Goal: Find specific page/section: Find specific page/section

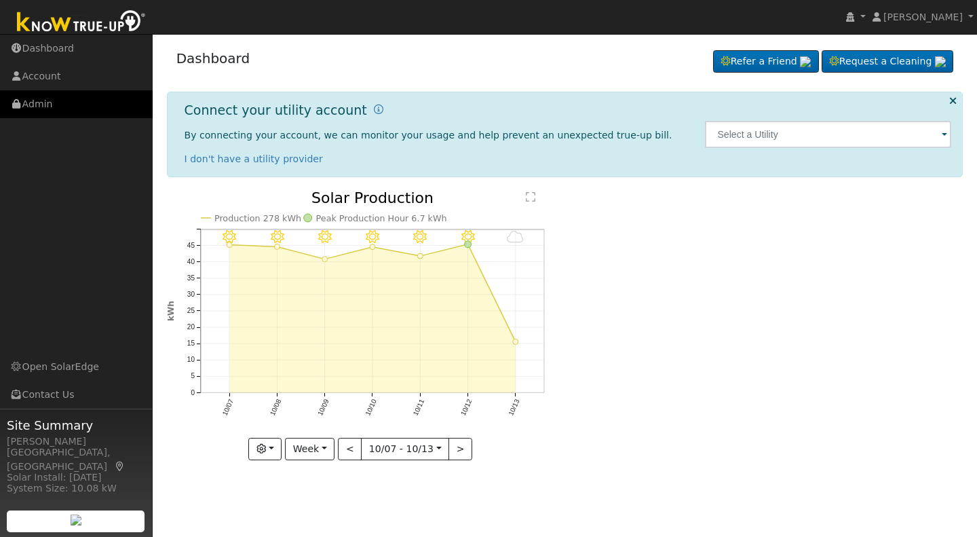
click at [35, 101] on link "Admin" at bounding box center [76, 104] width 153 height 28
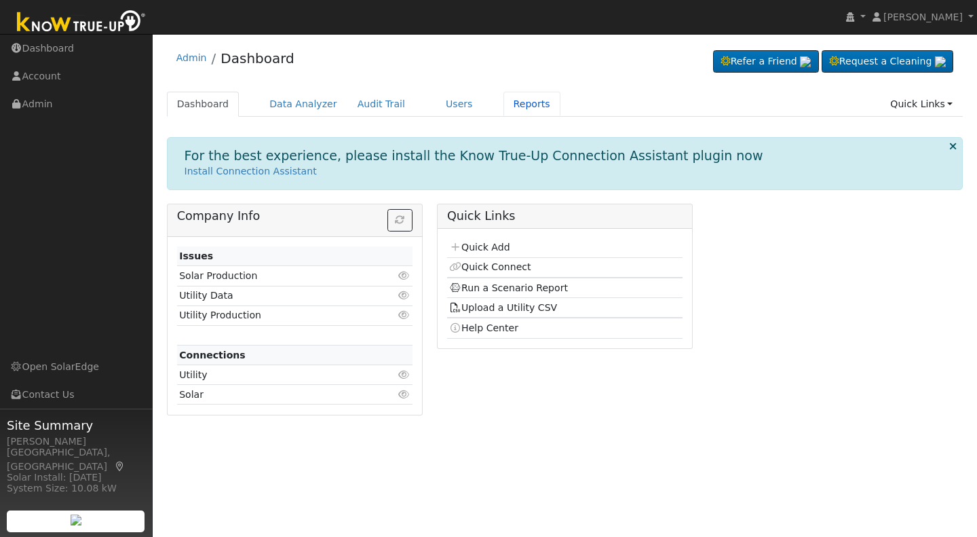
click at [504, 102] on link "Reports" at bounding box center [532, 104] width 57 height 25
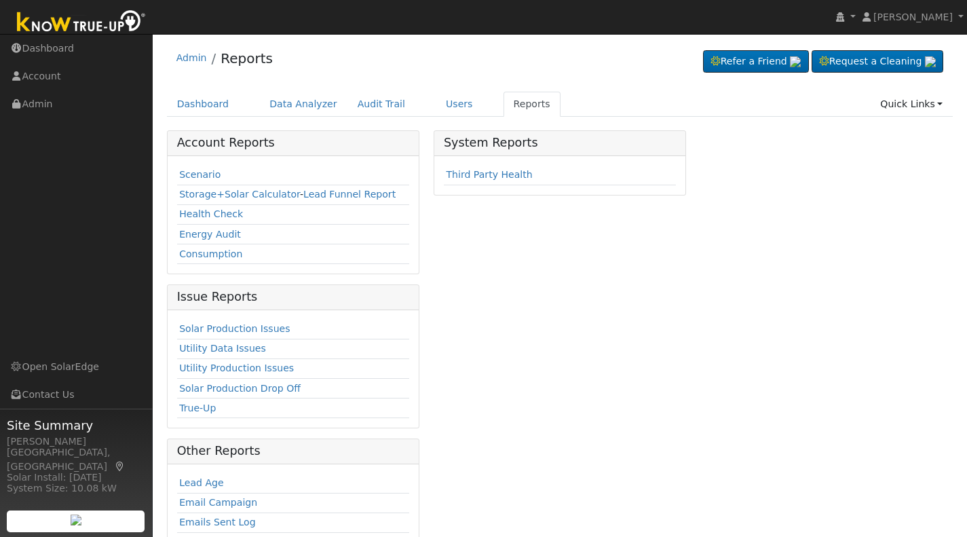
click at [195, 172] on link "Scenario" at bounding box center [199, 174] width 41 height 11
click at [506, 108] on link "Reports" at bounding box center [532, 104] width 57 height 25
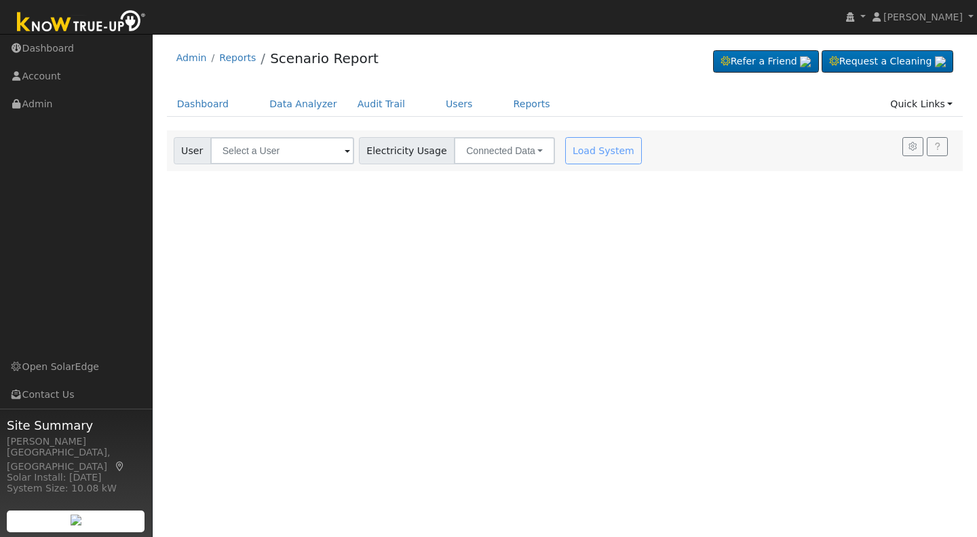
click at [345, 153] on span at bounding box center [347, 152] width 5 height 16
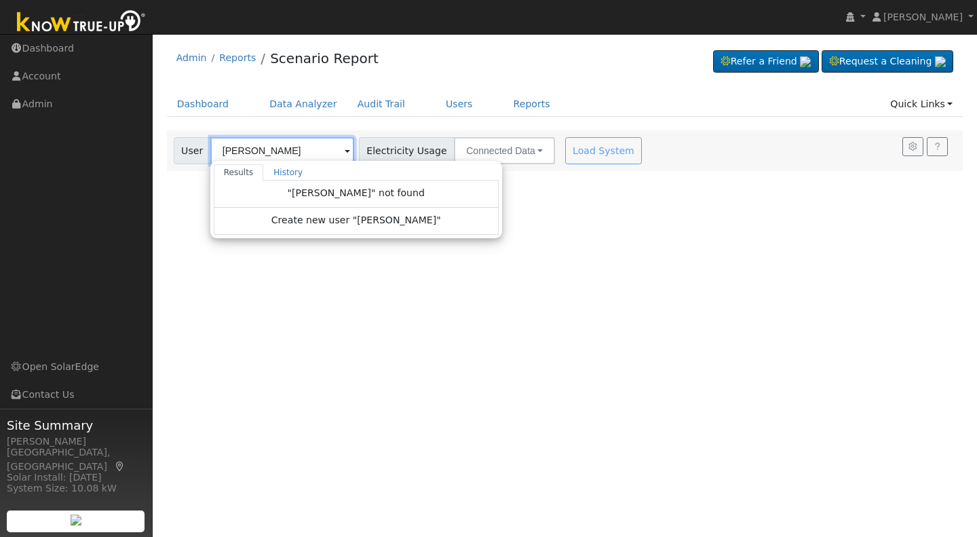
drag, startPoint x: 261, startPoint y: 153, endPoint x: 355, endPoint y: 202, distance: 106.2
click at [354, 164] on div "[PERSON_NAME] Results History "[PERSON_NAME]" not found Create new user "[PERSO…" at bounding box center [282, 150] width 144 height 27
type input "[PERSON_NAME]"
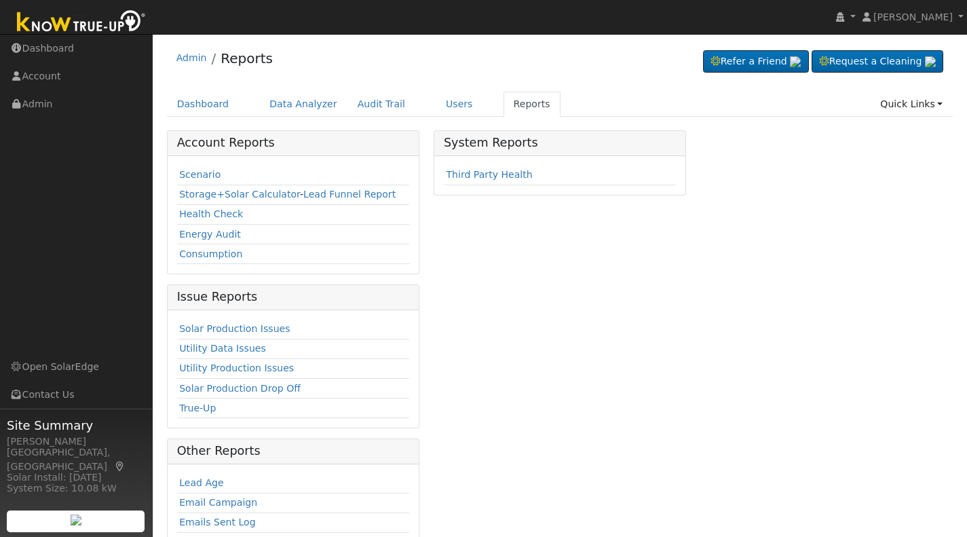
click at [191, 172] on link "Scenario" at bounding box center [199, 174] width 41 height 11
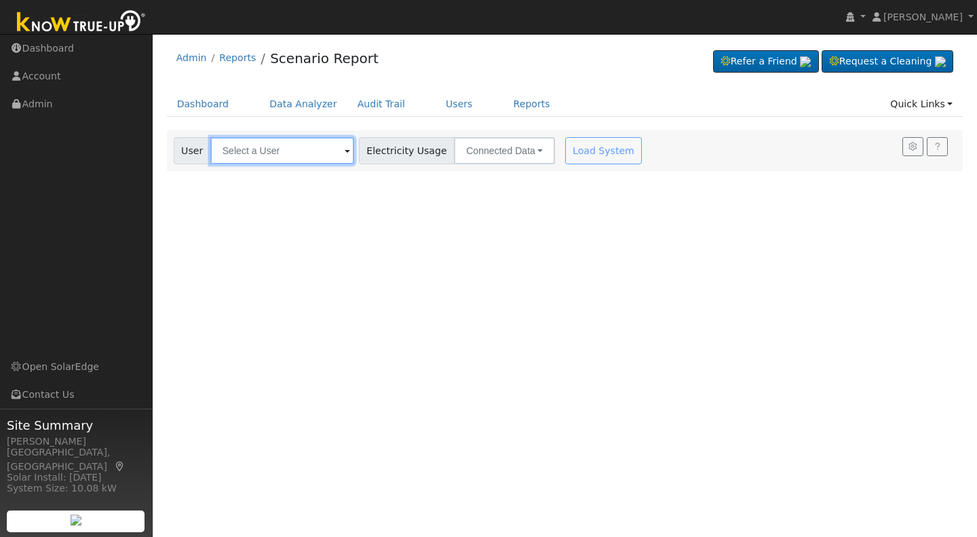
click at [250, 151] on input "text" at bounding box center [282, 150] width 144 height 27
type input "grewal"
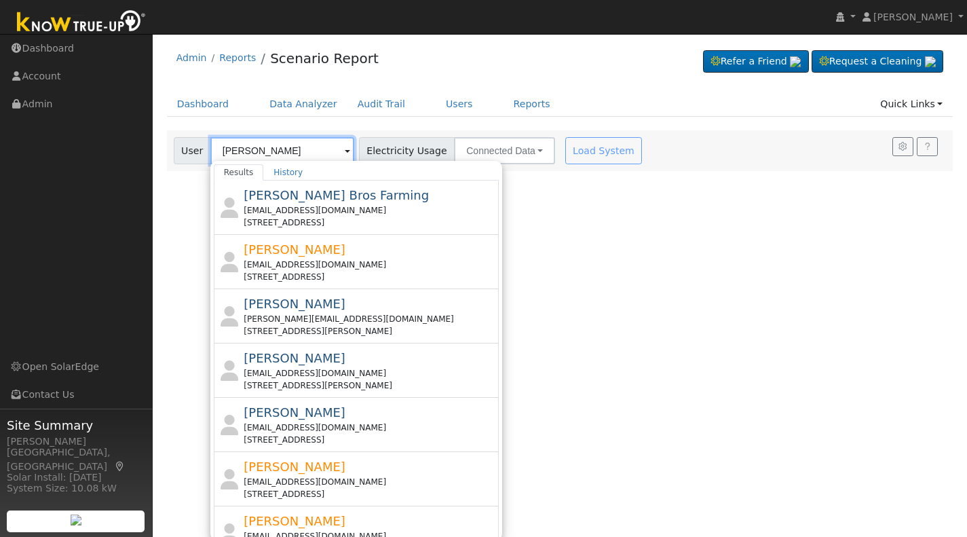
drag, startPoint x: 256, startPoint y: 151, endPoint x: 214, endPoint y: 151, distance: 42.1
click at [214, 151] on input "grewal" at bounding box center [282, 150] width 144 height 27
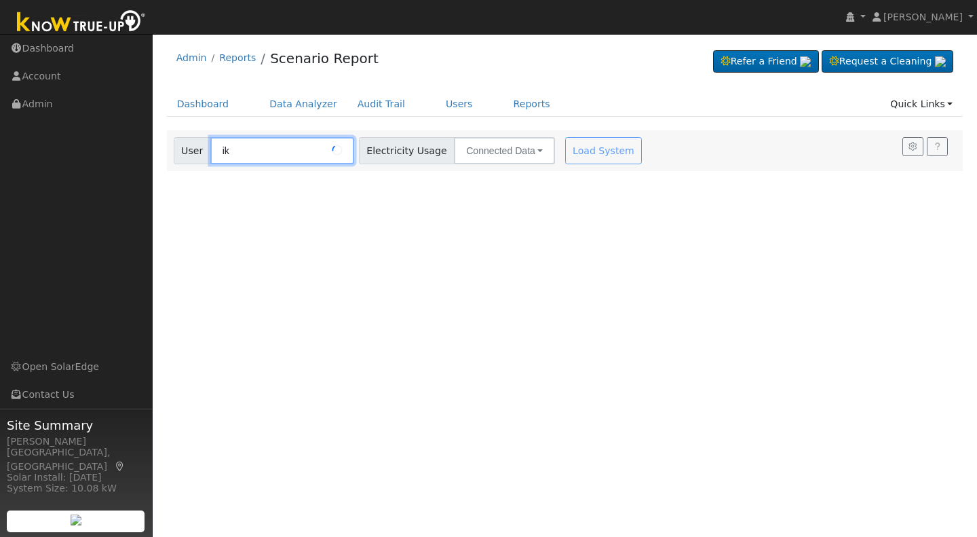
type input "ike"
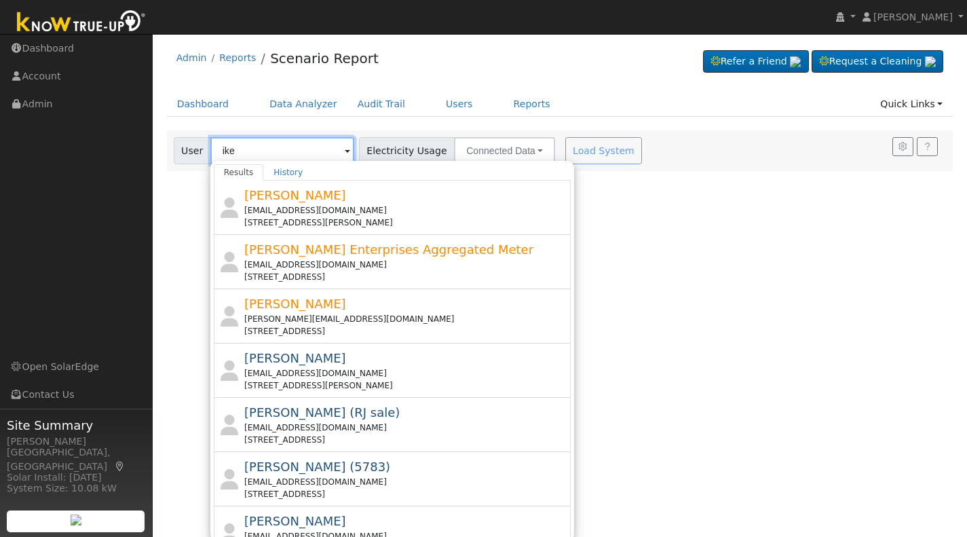
drag, startPoint x: 238, startPoint y: 149, endPoint x: 212, endPoint y: 148, distance: 25.1
click at [212, 148] on input "ike" at bounding box center [282, 150] width 144 height 27
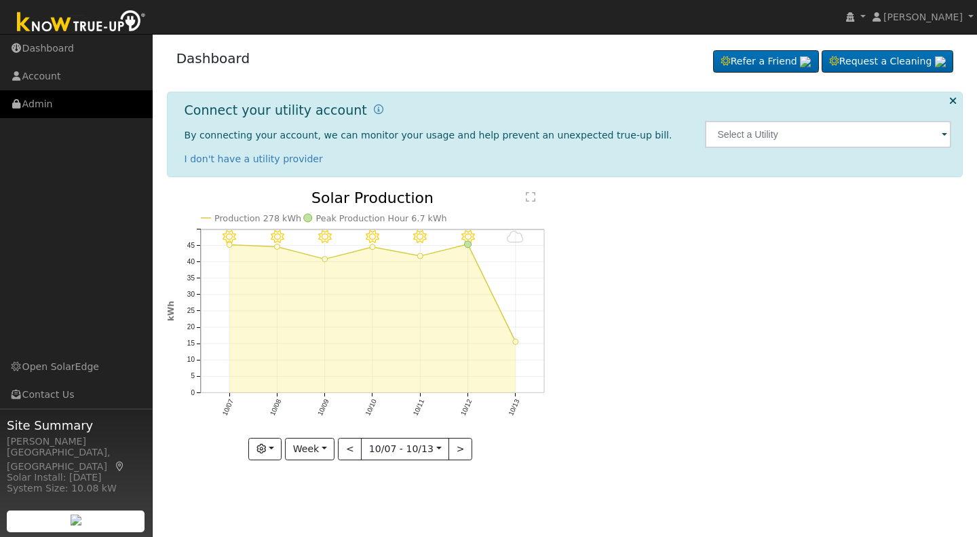
click at [41, 104] on link "Admin" at bounding box center [76, 104] width 153 height 28
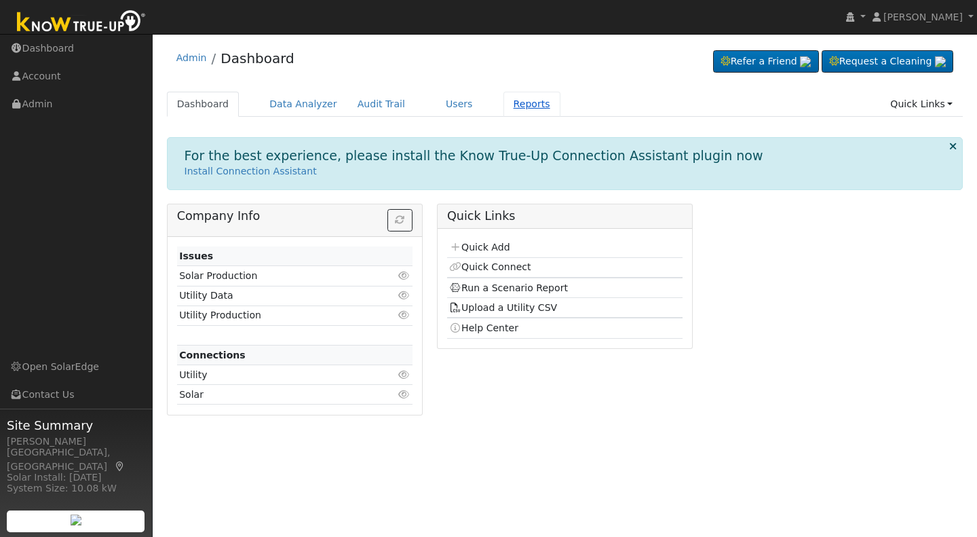
click at [506, 106] on link "Reports" at bounding box center [532, 104] width 57 height 25
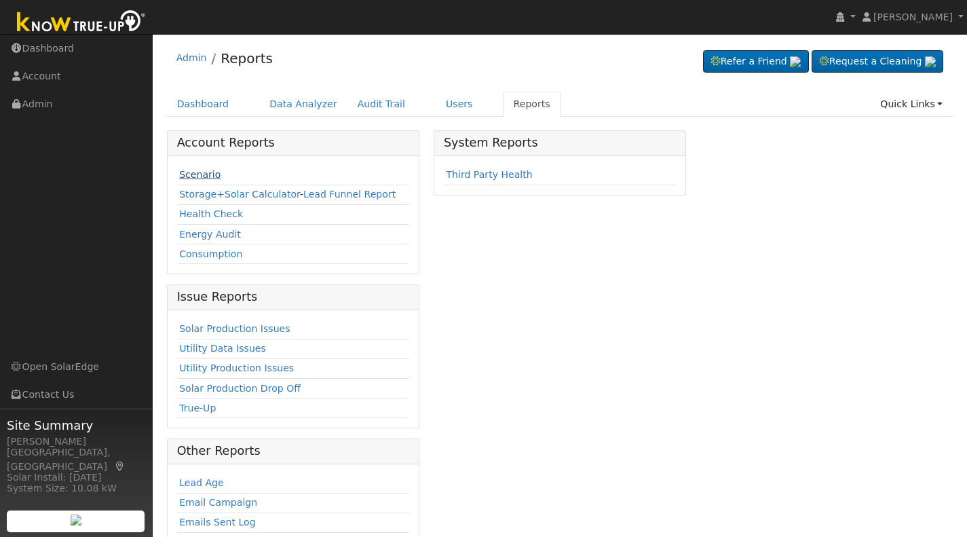
click at [204, 171] on link "Scenario" at bounding box center [199, 174] width 41 height 11
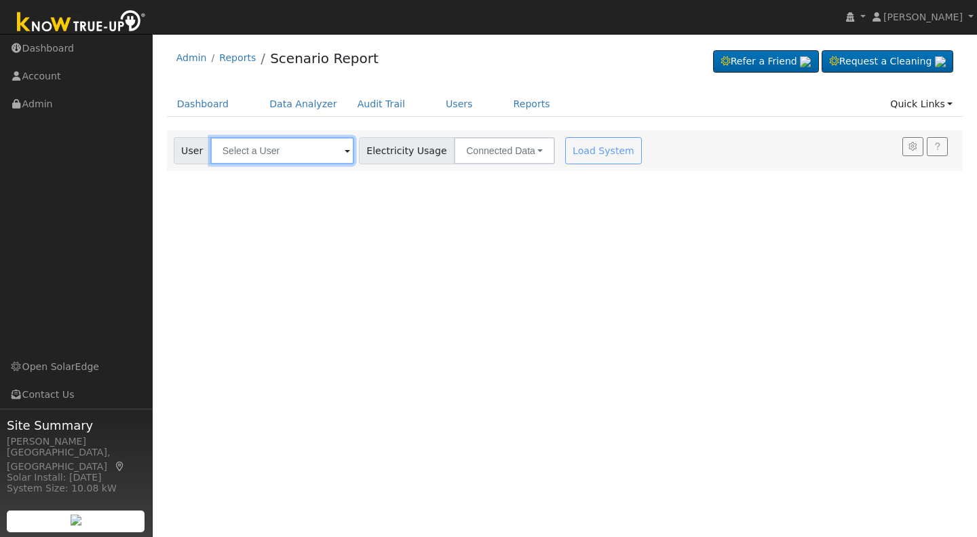
click at [231, 151] on input "text" at bounding box center [282, 150] width 144 height 27
type input "1853 N Nadine clovis"
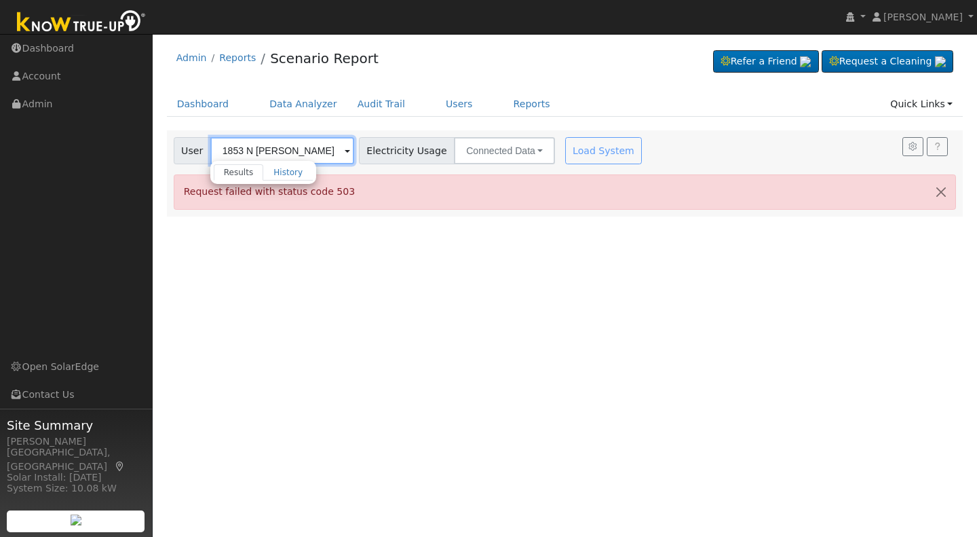
drag, startPoint x: 316, startPoint y: 151, endPoint x: 217, endPoint y: 144, distance: 100.0
click at [217, 144] on input "1853 N Nadine clovis" at bounding box center [282, 150] width 144 height 27
type input "1853"
click at [578, 152] on div "Load System" at bounding box center [606, 150] width 86 height 27
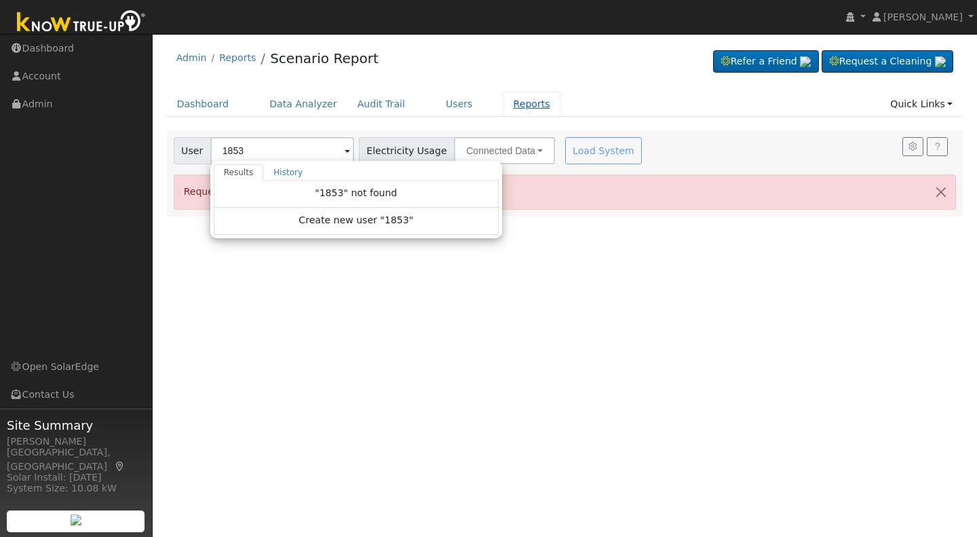
click at [504, 102] on link "Reports" at bounding box center [532, 104] width 57 height 25
